Goal: Transaction & Acquisition: Purchase product/service

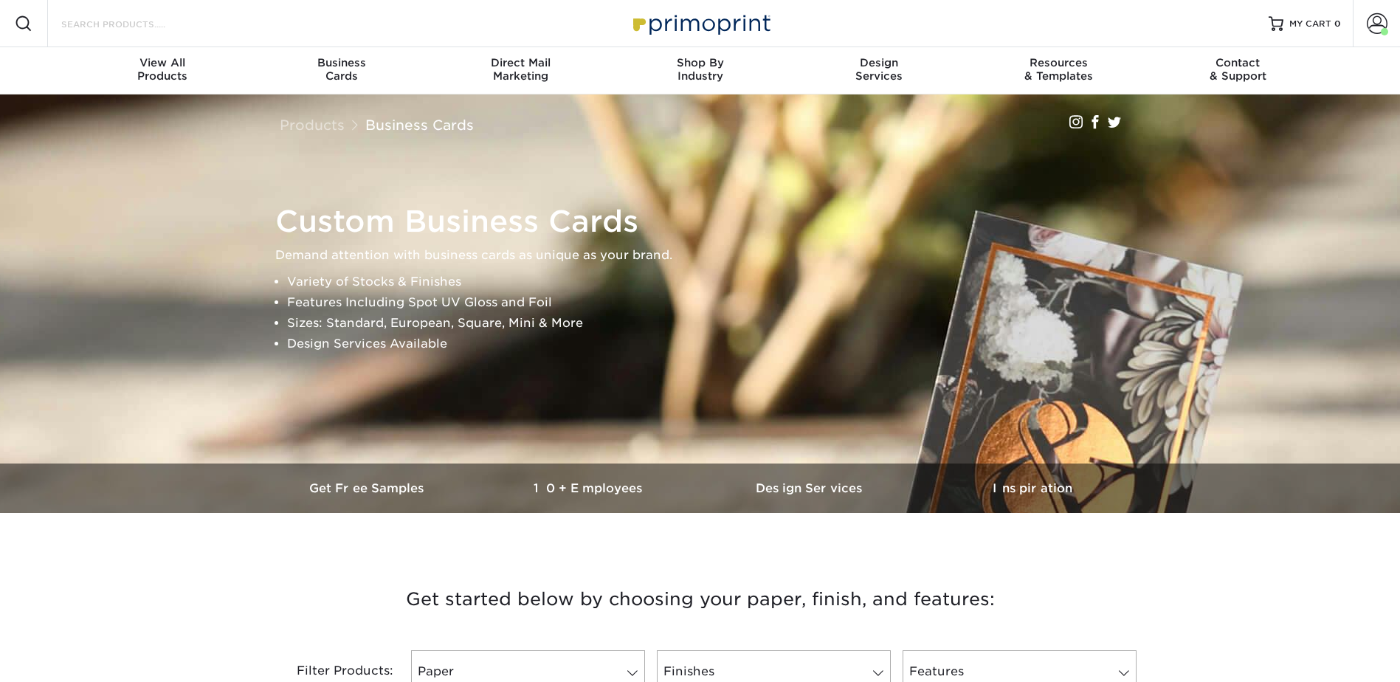
click at [129, 25] on input "Search Products" at bounding box center [132, 24] width 144 height 18
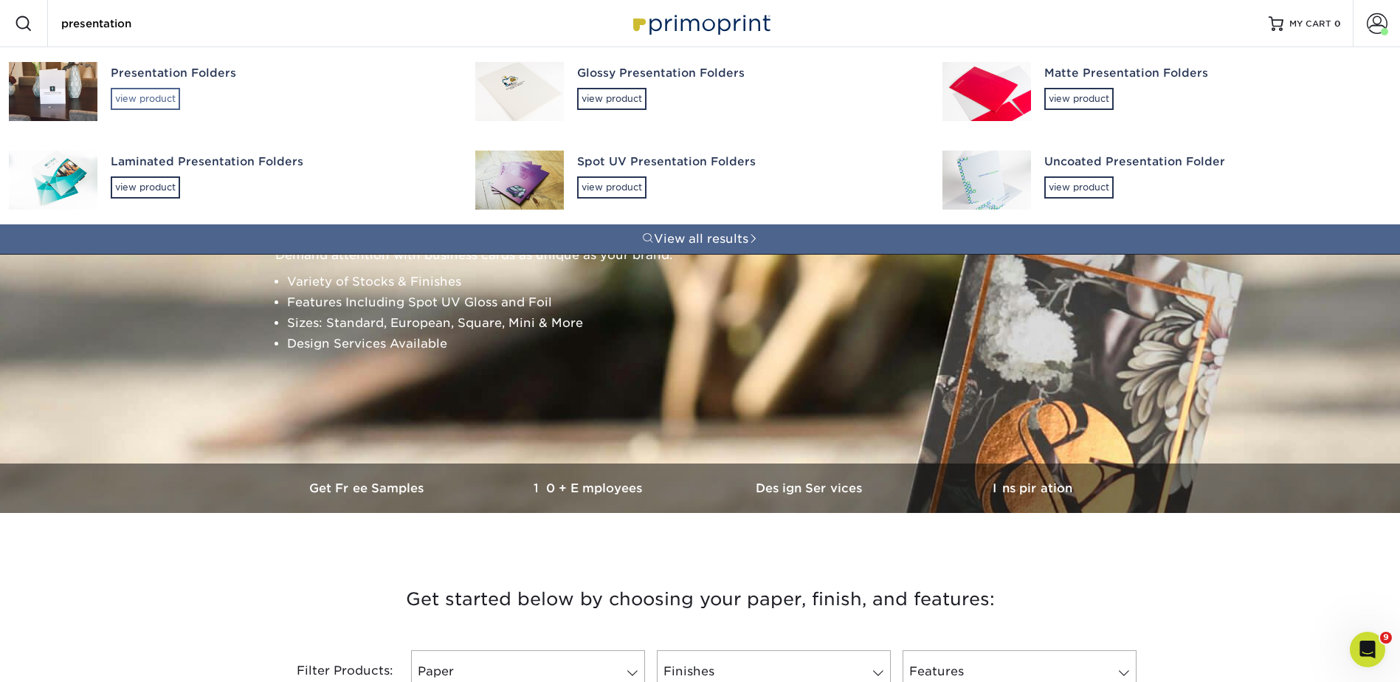
type input "presentation"
click at [145, 89] on div "view product" at bounding box center [145, 99] width 69 height 22
click at [165, 75] on div "Presentation Folders" at bounding box center [280, 73] width 338 height 17
